Goal: Task Accomplishment & Management: Use online tool/utility

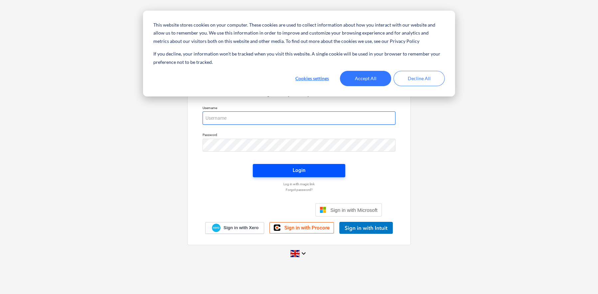
type input "jurate.zdanaviciene@bonava.com"
click at [286, 166] on span "Login" at bounding box center [299, 170] width 77 height 9
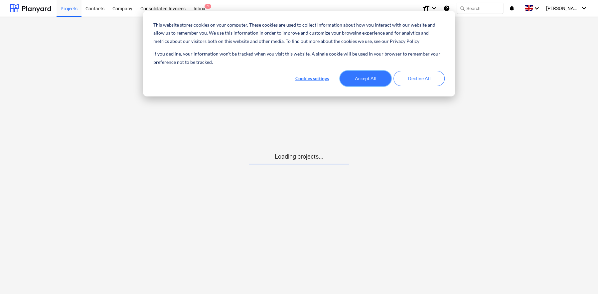
click at [366, 81] on button "Accept All" at bounding box center [365, 78] width 51 height 15
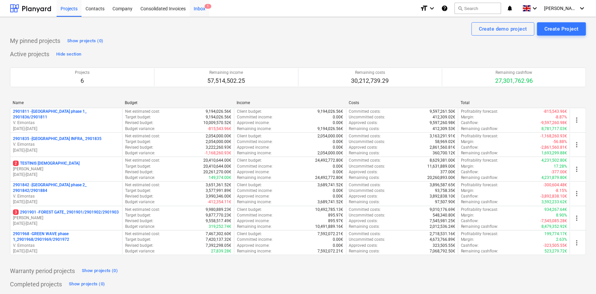
click at [197, 10] on div "Inbox 1" at bounding box center [200, 8] width 20 height 17
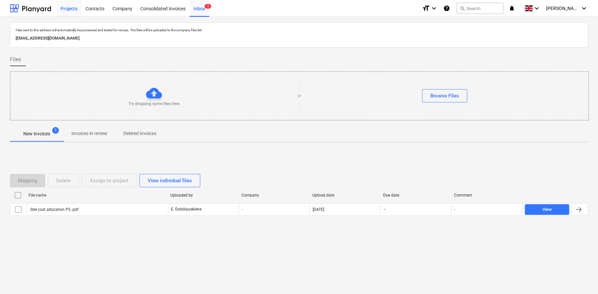
click at [75, 5] on div "Projects" at bounding box center [69, 8] width 25 height 17
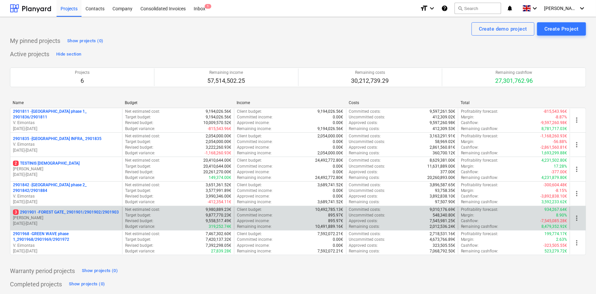
click at [46, 212] on p "3 2901901 - FOREST GATE_ 2901901/2901902/2901903" at bounding box center [66, 213] width 106 height 6
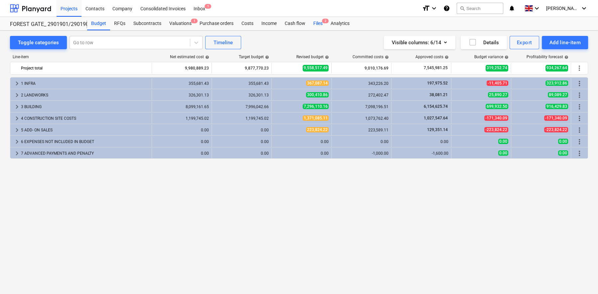
click at [318, 20] on div "Files 2" at bounding box center [318, 23] width 17 height 13
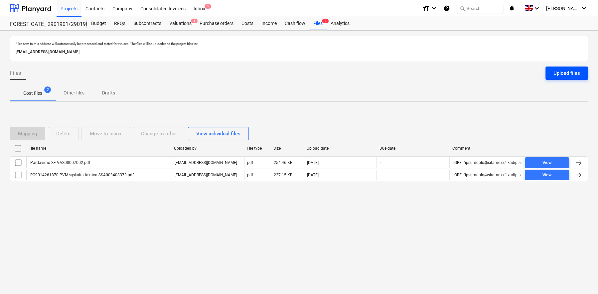
click at [553, 71] on button "Upload files" at bounding box center [567, 73] width 43 height 13
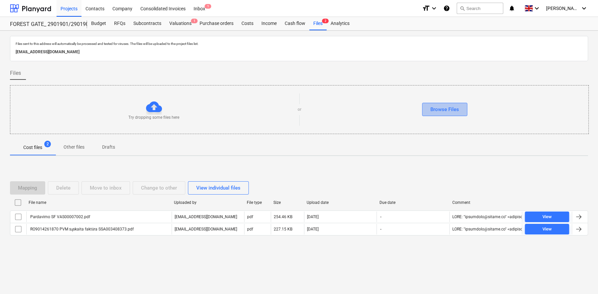
click at [442, 105] on div "Browse Files" at bounding box center [445, 109] width 29 height 9
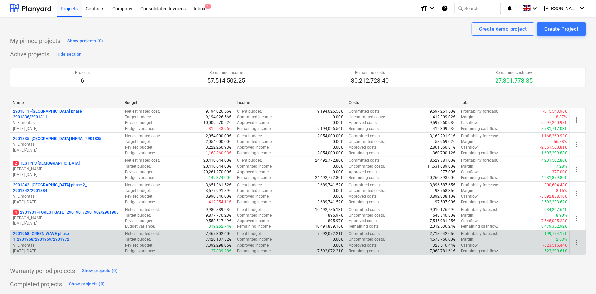
click at [59, 233] on p "2901968 - GREEN WAVE phase 1_2901968/2901969/2901972" at bounding box center [66, 236] width 107 height 11
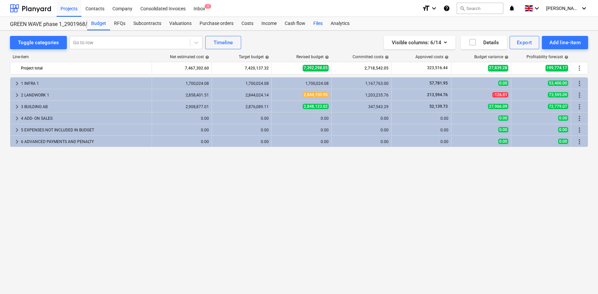
click at [316, 25] on div "Files" at bounding box center [318, 23] width 17 height 13
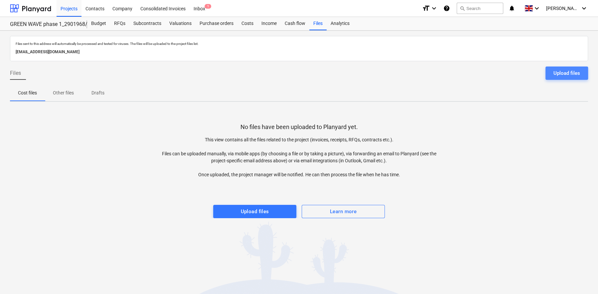
drag, startPoint x: 578, startPoint y: 70, endPoint x: 575, endPoint y: 67, distance: 4.0
click at [578, 69] on div "Upload files" at bounding box center [567, 73] width 27 height 9
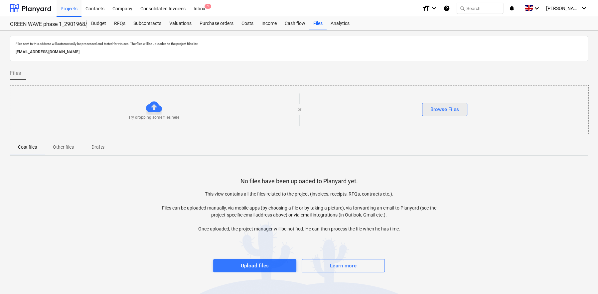
click at [451, 105] on div "Browse Files" at bounding box center [445, 109] width 29 height 9
